Goal: Information Seeking & Learning: Learn about a topic

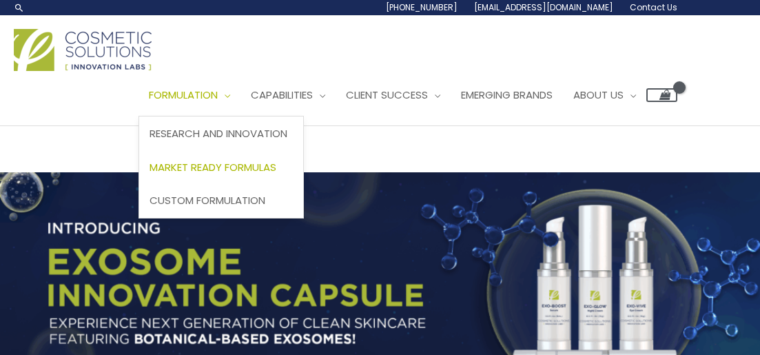
click at [246, 168] on span "Market Ready Formulas" at bounding box center [212, 167] width 127 height 14
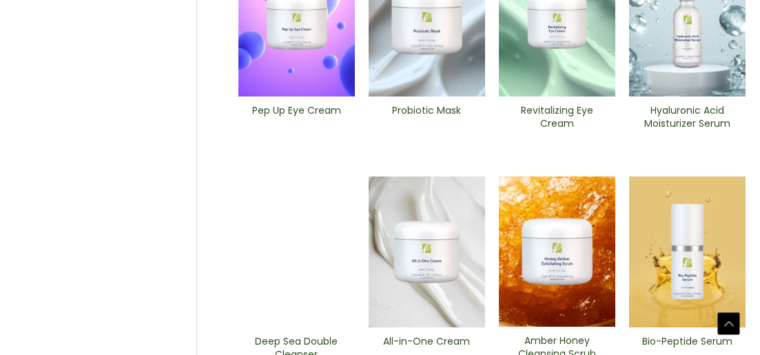
scroll to position [547, 0]
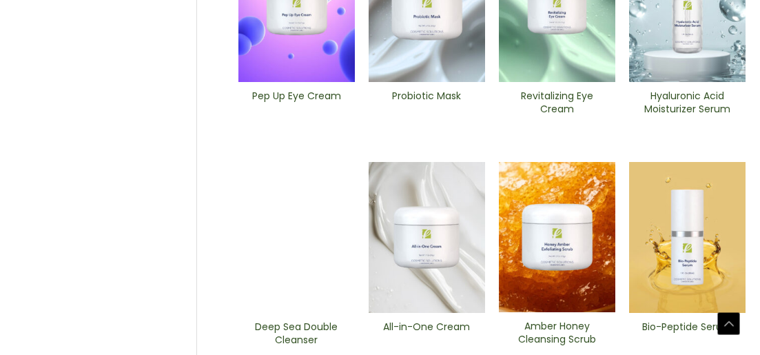
click at [698, 53] on img at bounding box center [687, 6] width 116 height 151
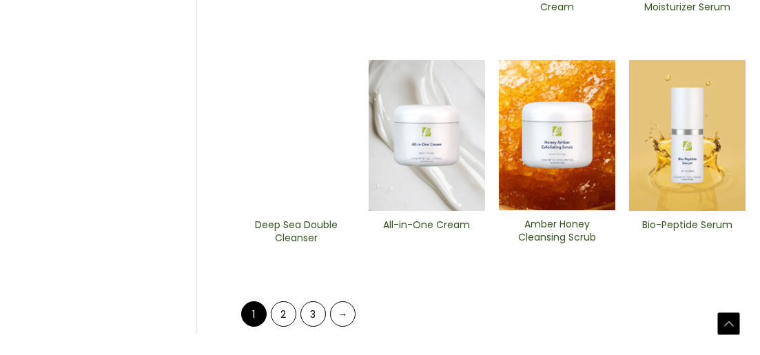
scroll to position [669, 0]
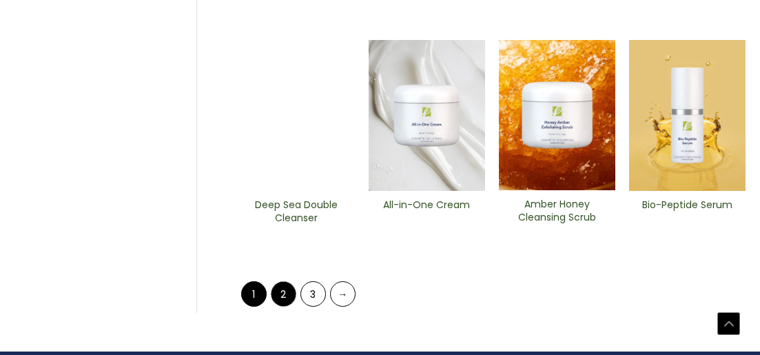
click at [283, 296] on link "2" at bounding box center [283, 293] width 25 height 25
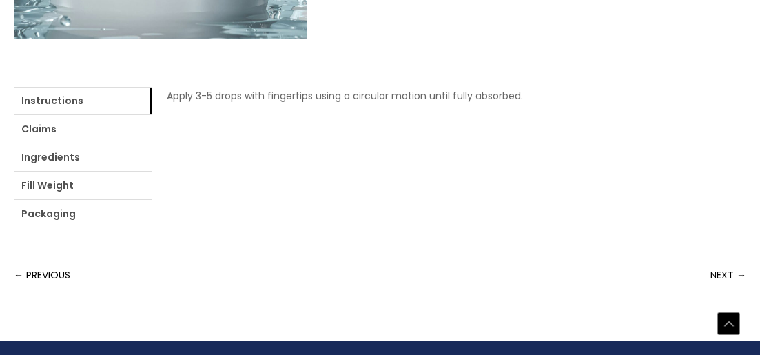
scroll to position [589, 0]
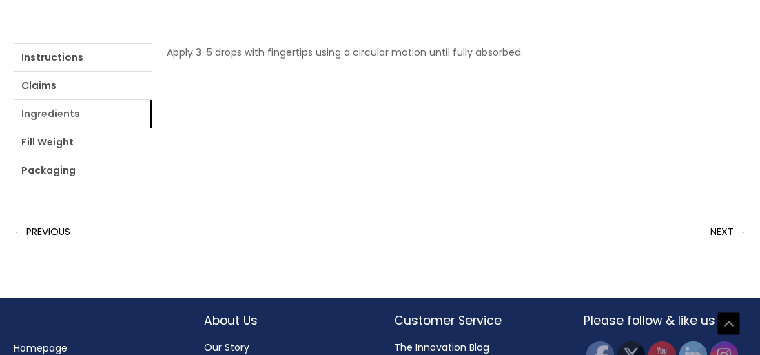
click at [39, 121] on link "Ingredients" at bounding box center [83, 114] width 138 height 28
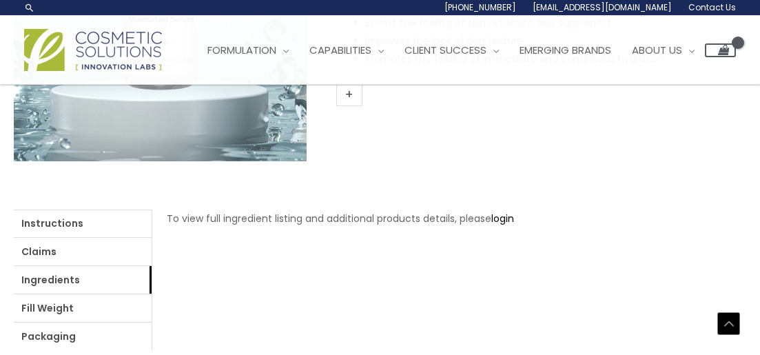
scroll to position [397, 0]
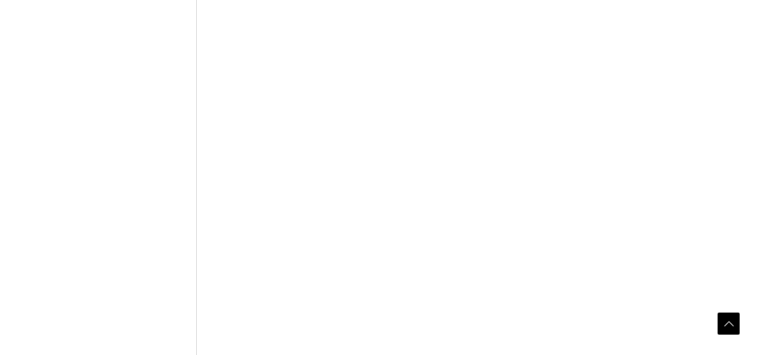
scroll to position [634, 0]
